Goal: Information Seeking & Learning: Learn about a topic

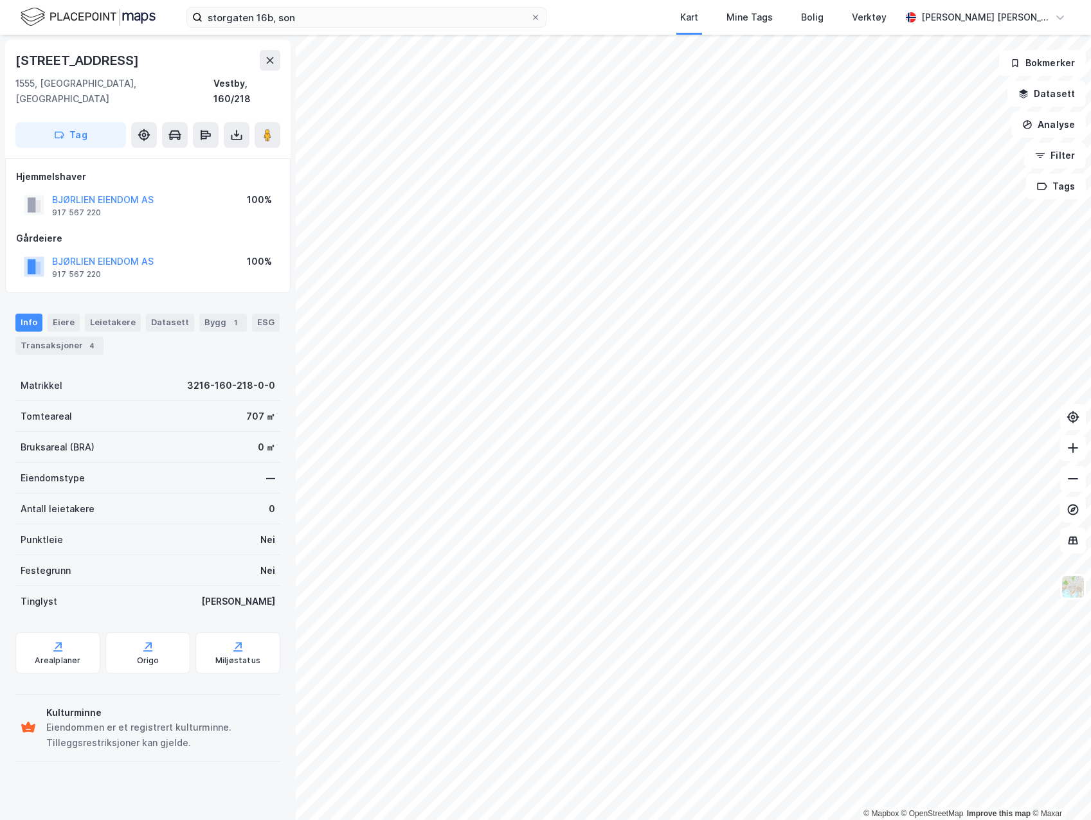
click at [73, 656] on div "Arealplaner" at bounding box center [58, 661] width 46 height 10
